Goal: Navigation & Orientation: Find specific page/section

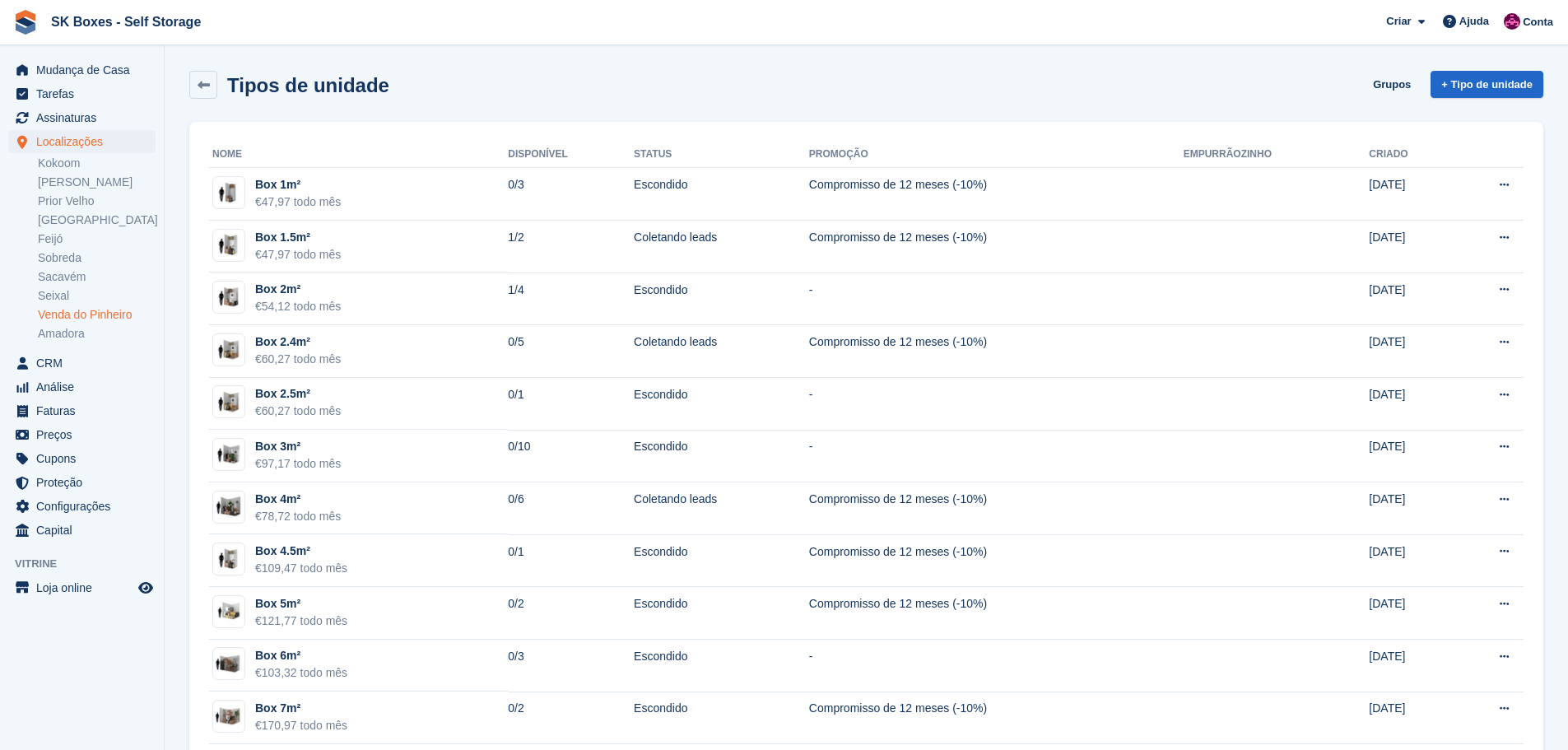
click at [99, 63] on span "Mudança de Casa" at bounding box center [85, 70] width 98 height 23
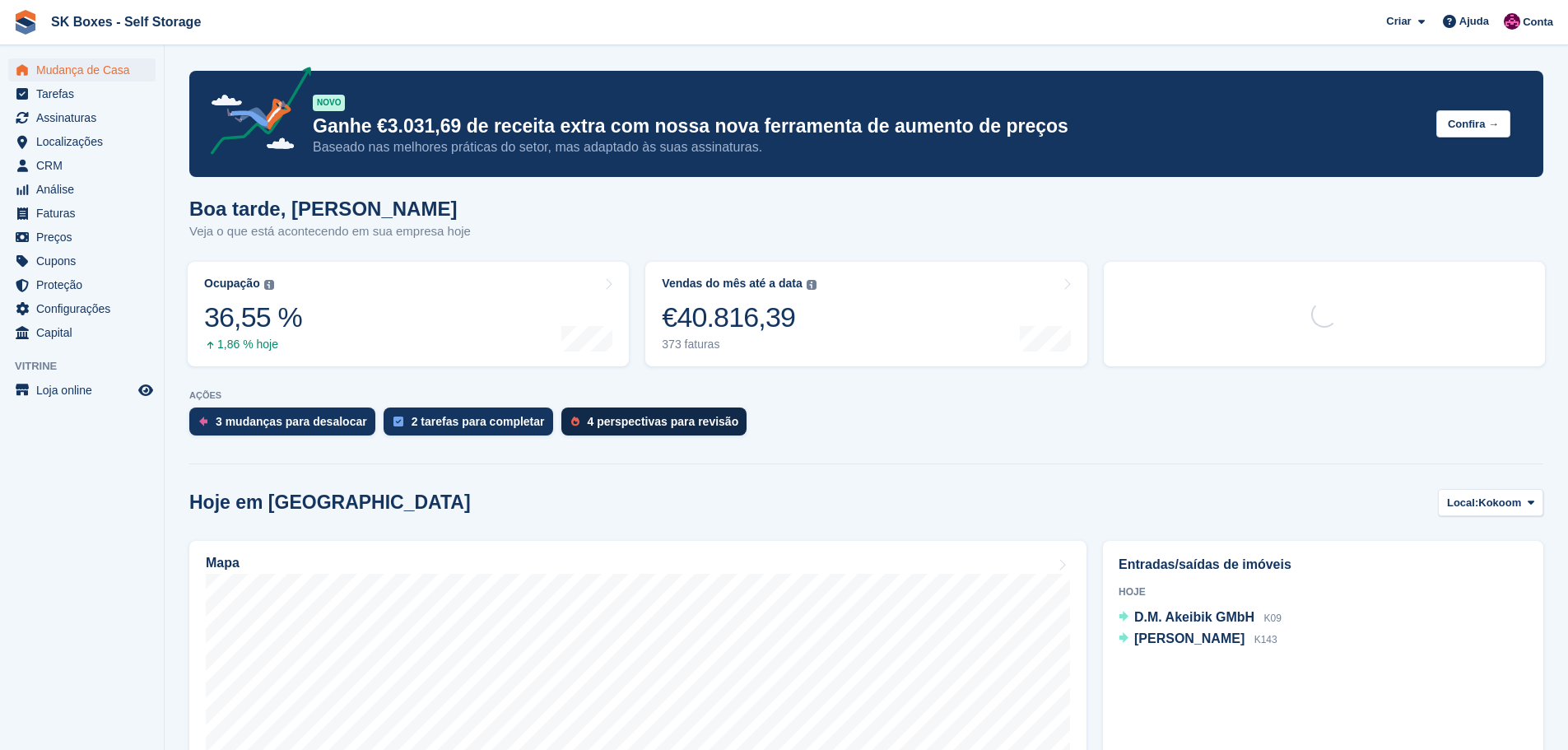
click at [589, 419] on div "4 perspectivas para revisão" at bounding box center [664, 421] width 152 height 13
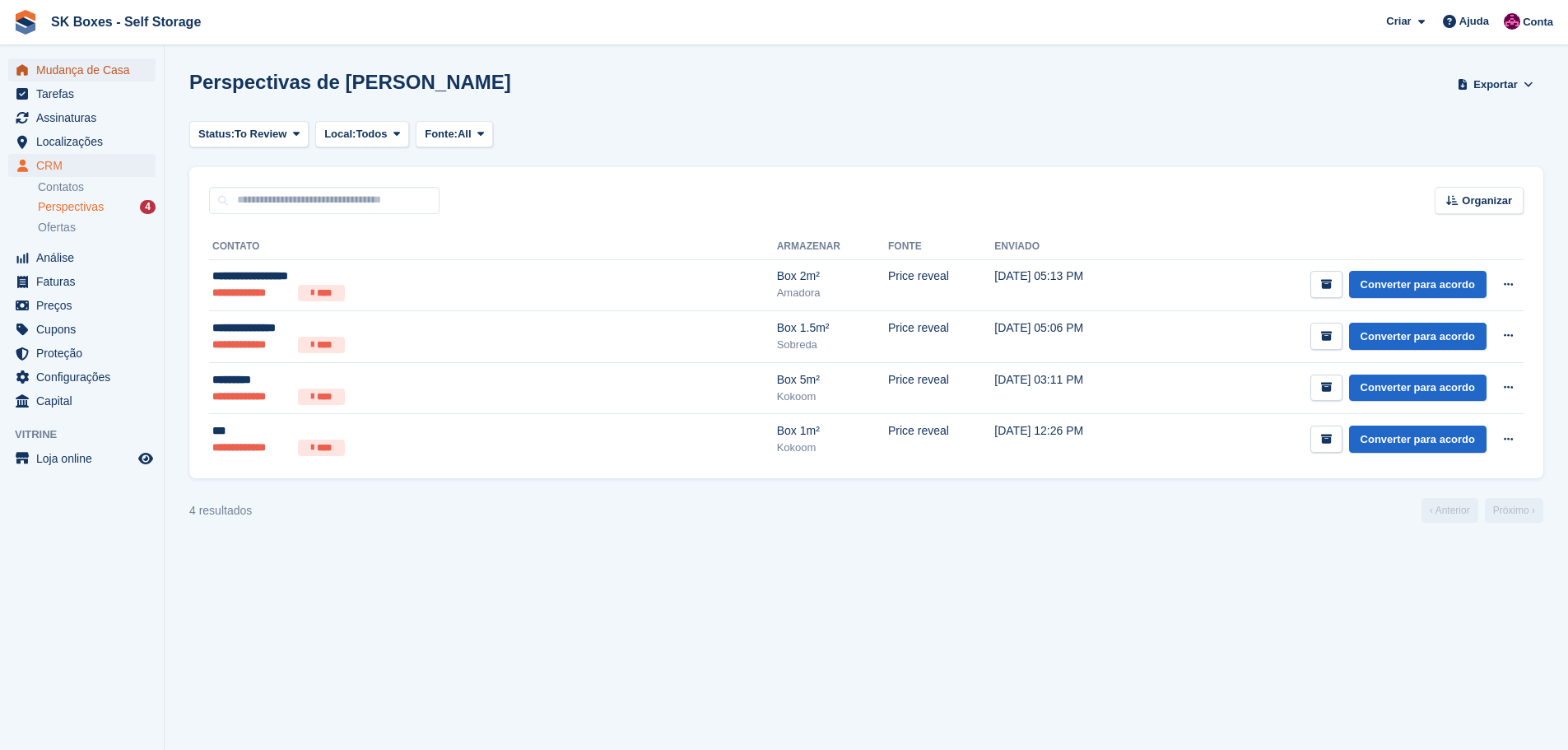
click at [79, 69] on span "Mudança de Casa" at bounding box center [85, 70] width 98 height 23
